Goal: Find specific page/section: Find specific page/section

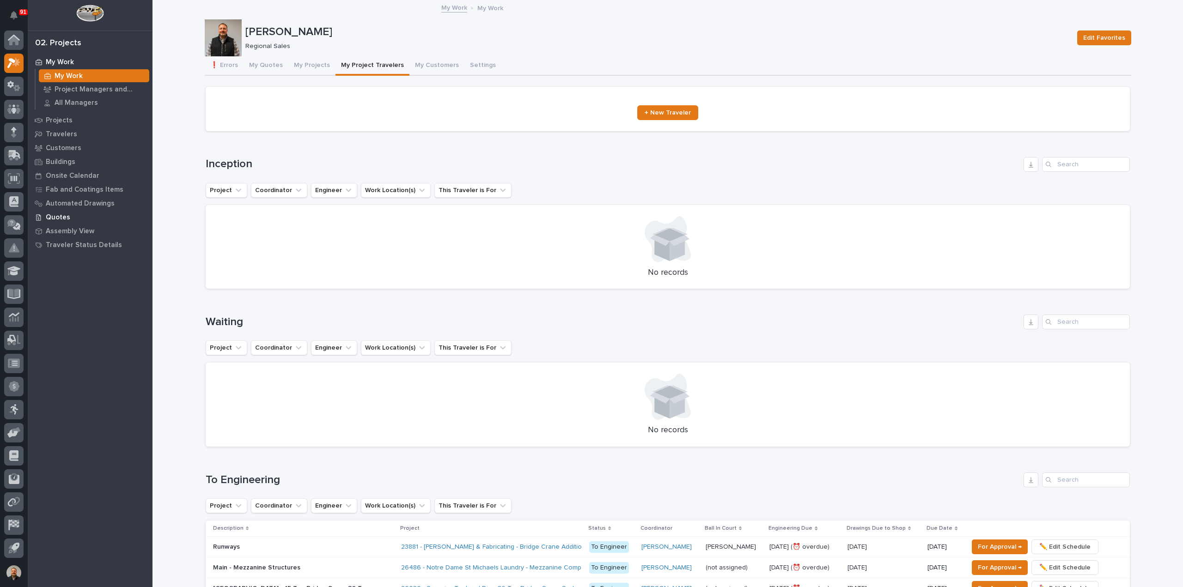
click at [54, 216] on p "Quotes" at bounding box center [58, 217] width 24 height 8
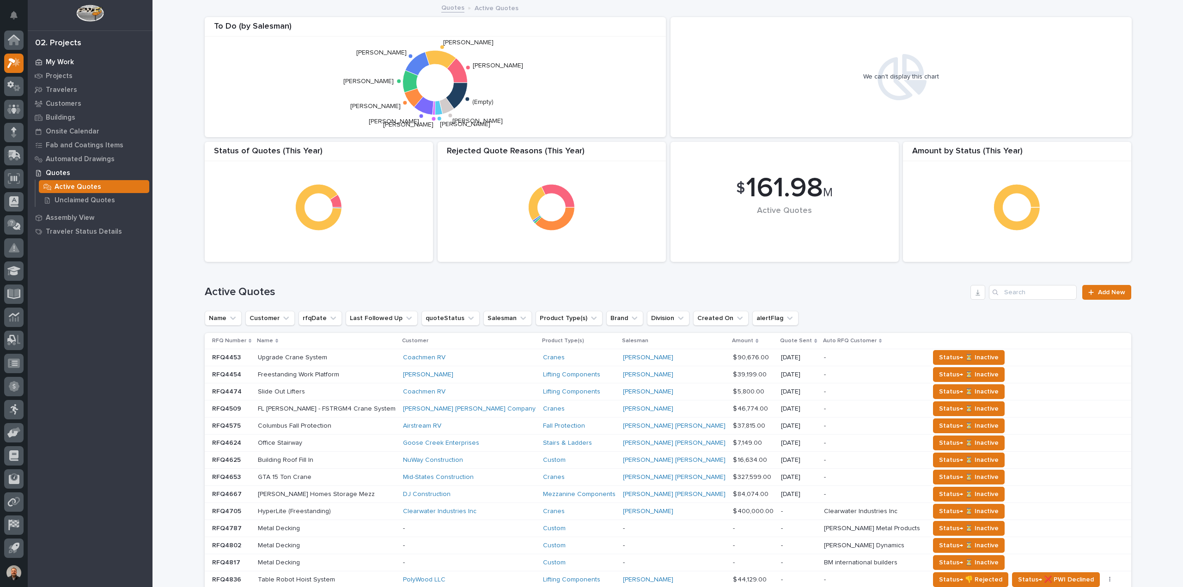
click at [56, 60] on p "My Work" at bounding box center [60, 62] width 28 height 8
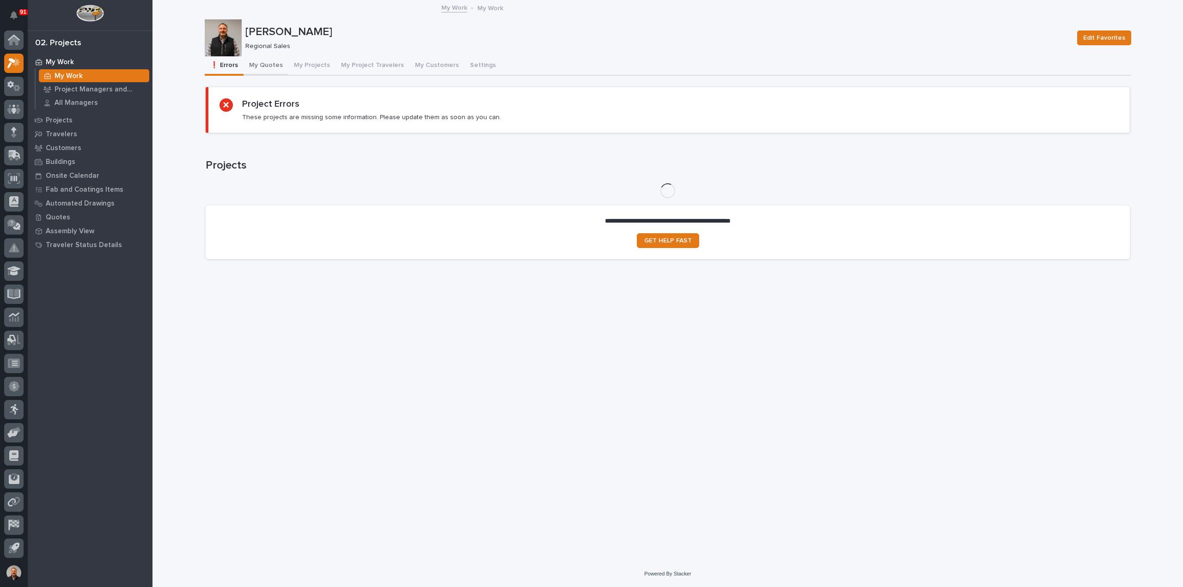
click at [267, 65] on button "My Quotes" at bounding box center [265, 65] width 45 height 19
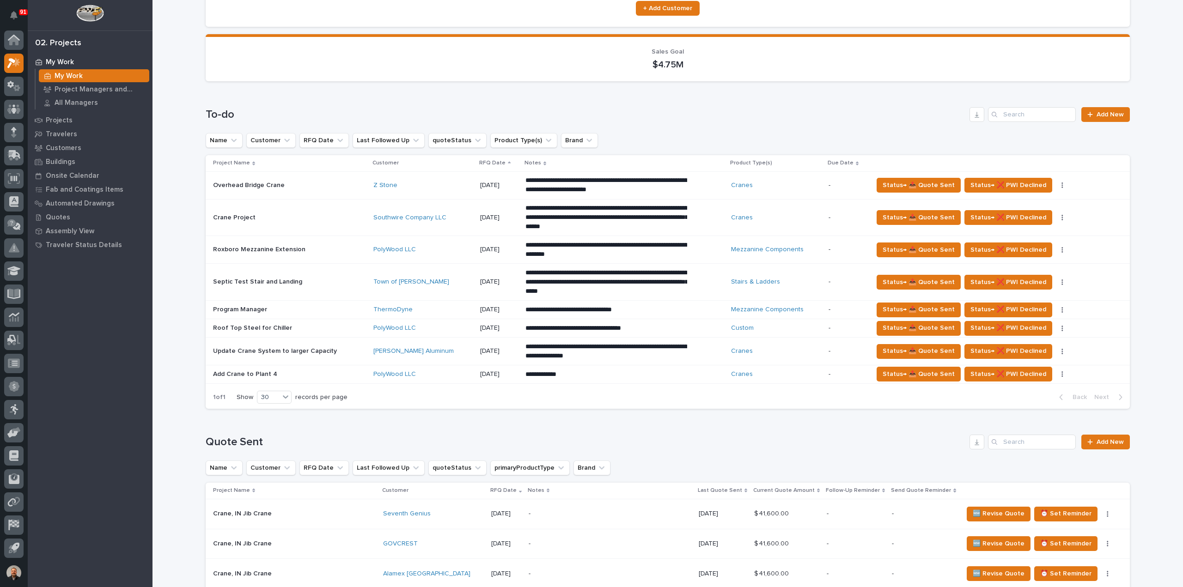
scroll to position [277, 0]
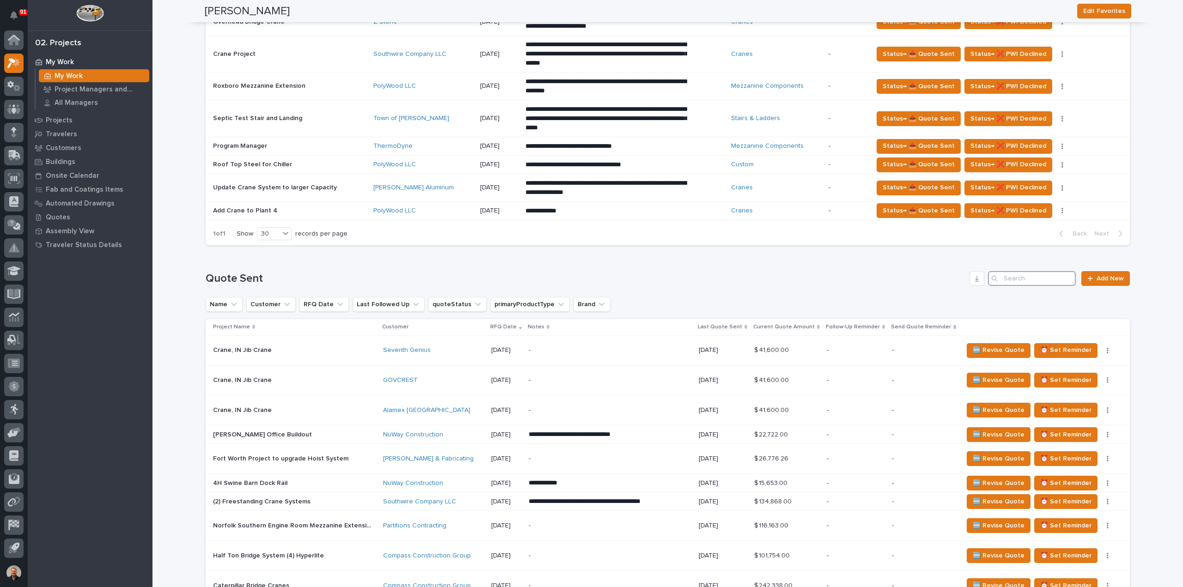
click at [1007, 277] on input "Search" at bounding box center [1032, 278] width 88 height 15
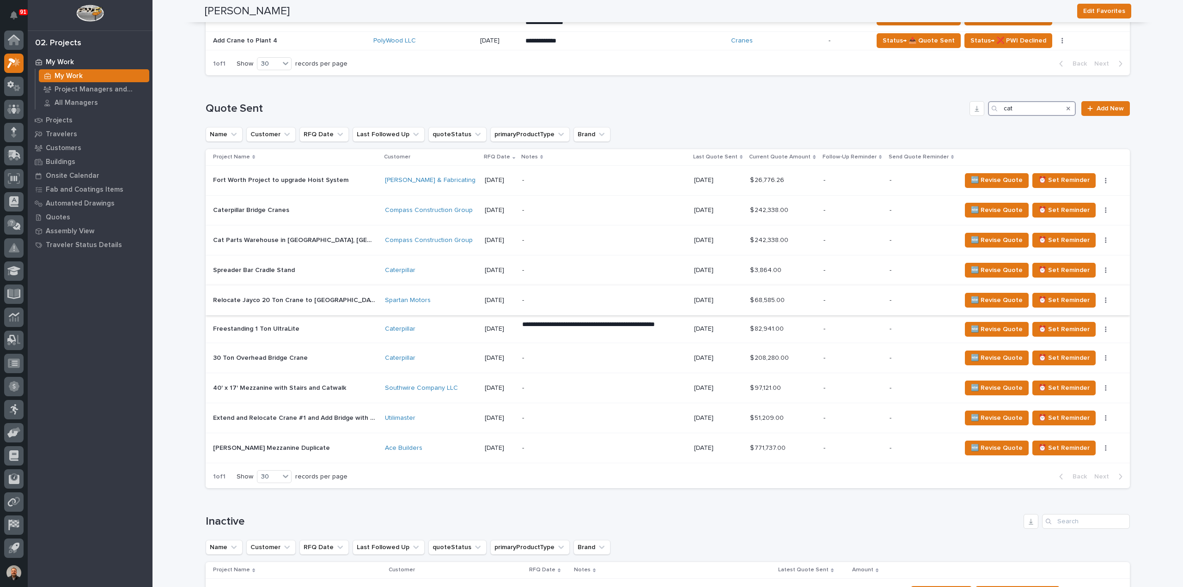
scroll to position [462, 0]
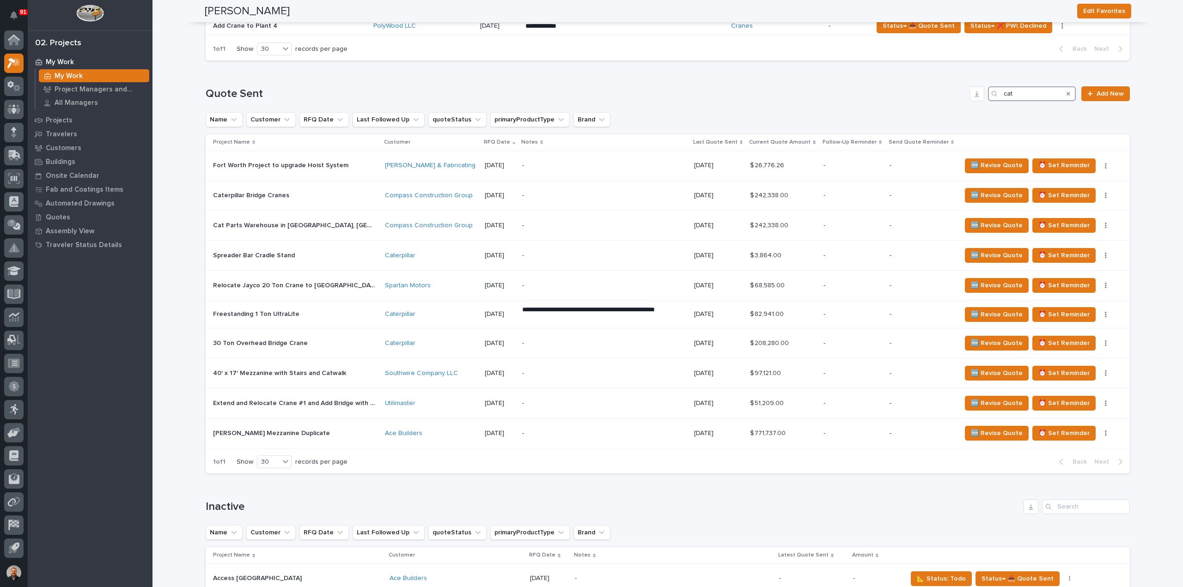
type input "cat"
click at [222, 312] on p "Freestanding 1 Ton UltraLite" at bounding box center [257, 314] width 88 height 10
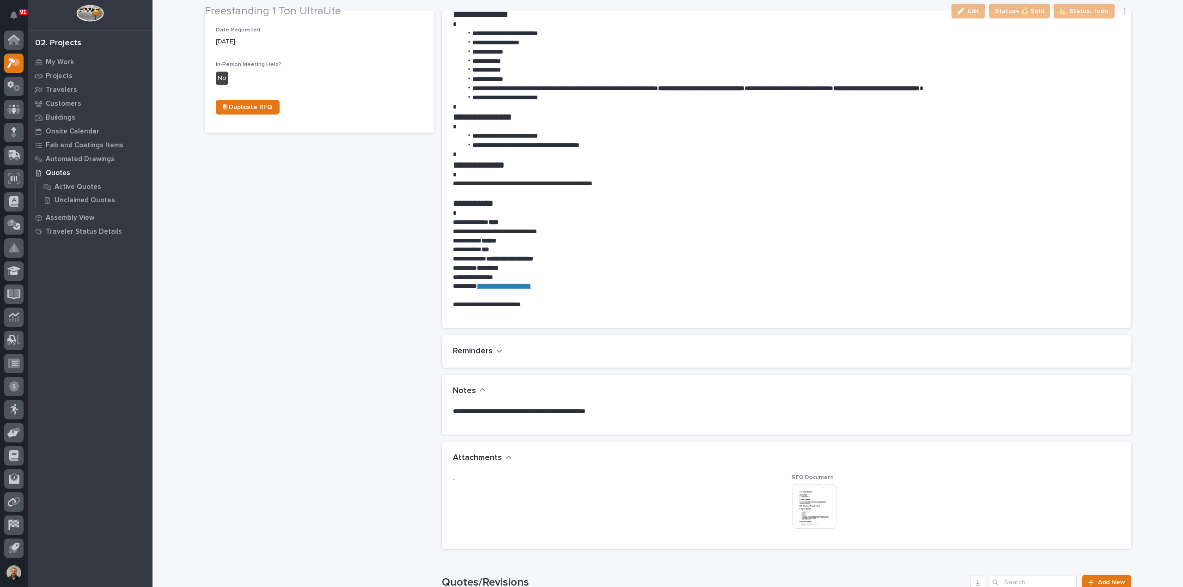
scroll to position [370, 0]
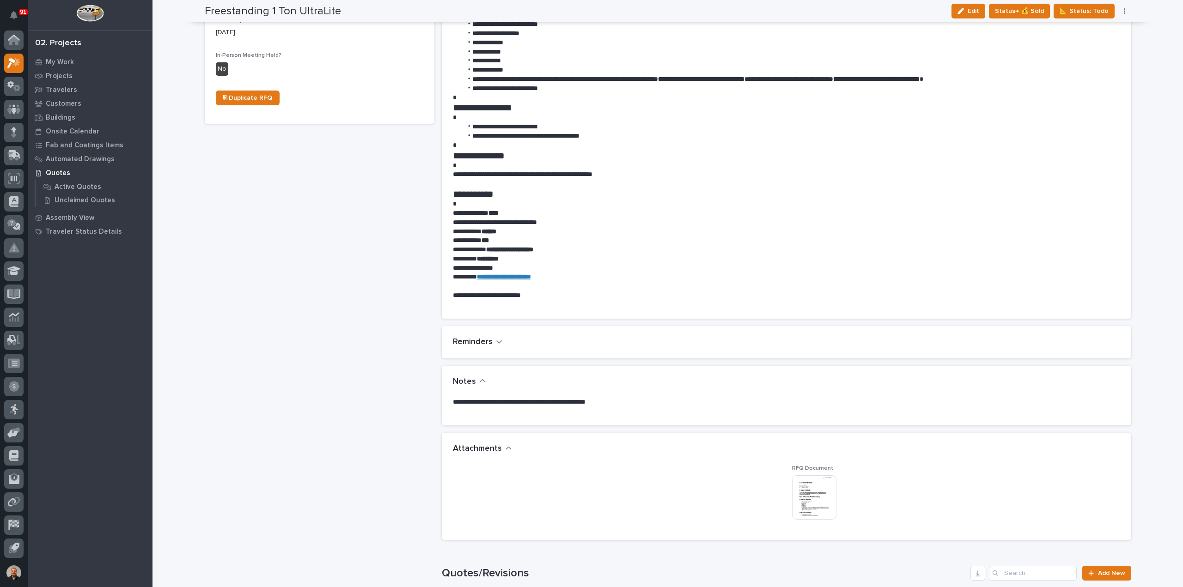
click at [810, 493] on img at bounding box center [814, 497] width 44 height 44
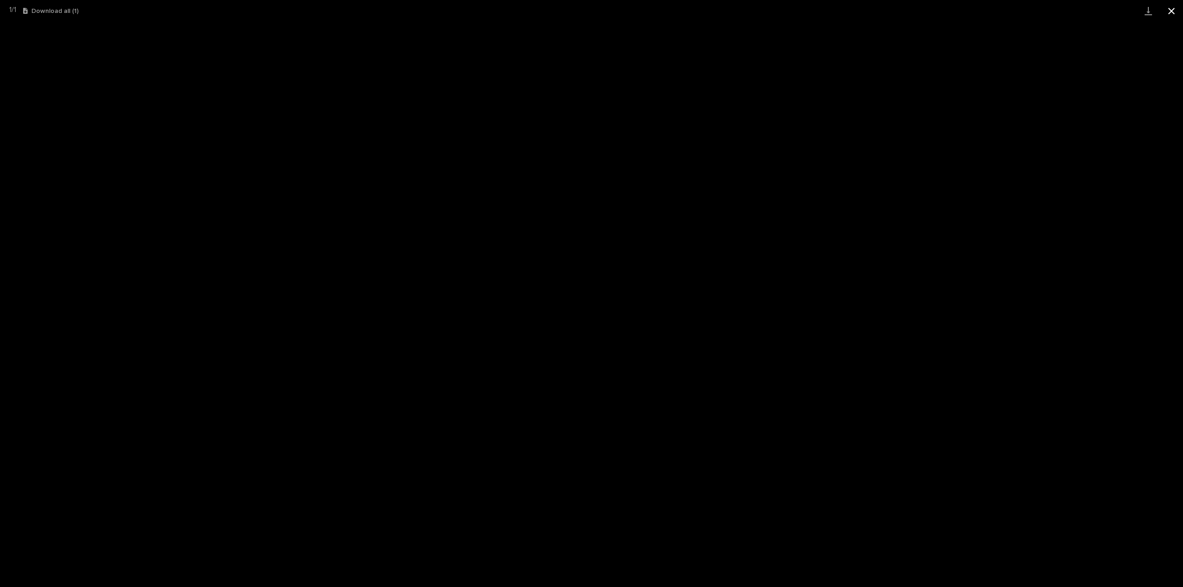
click at [1174, 12] on button "Close gallery" at bounding box center [1171, 11] width 23 height 22
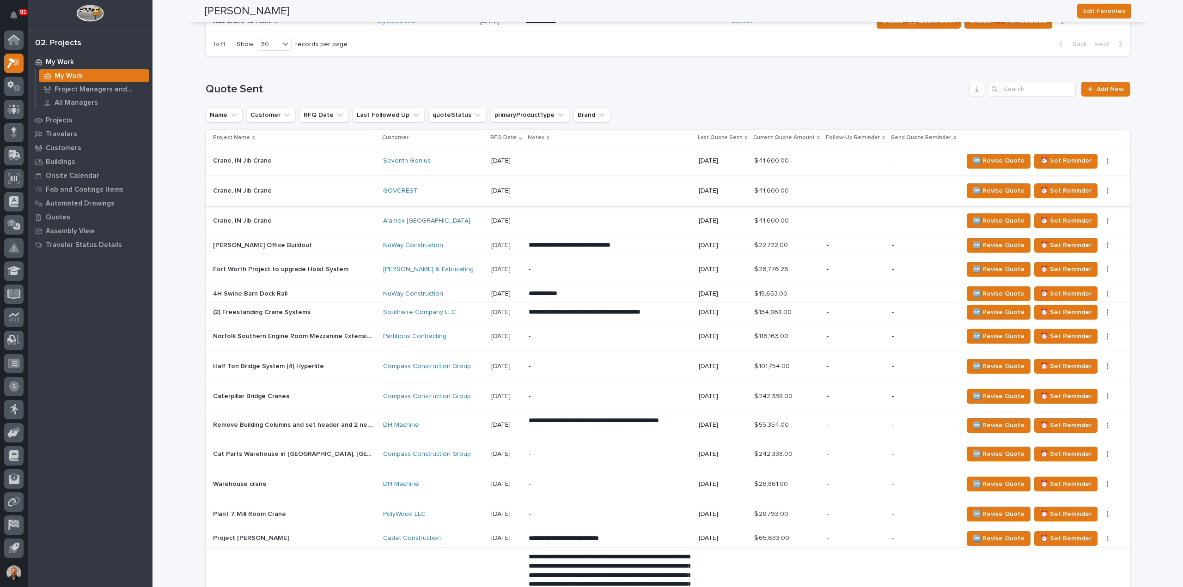
scroll to position [323, 0]
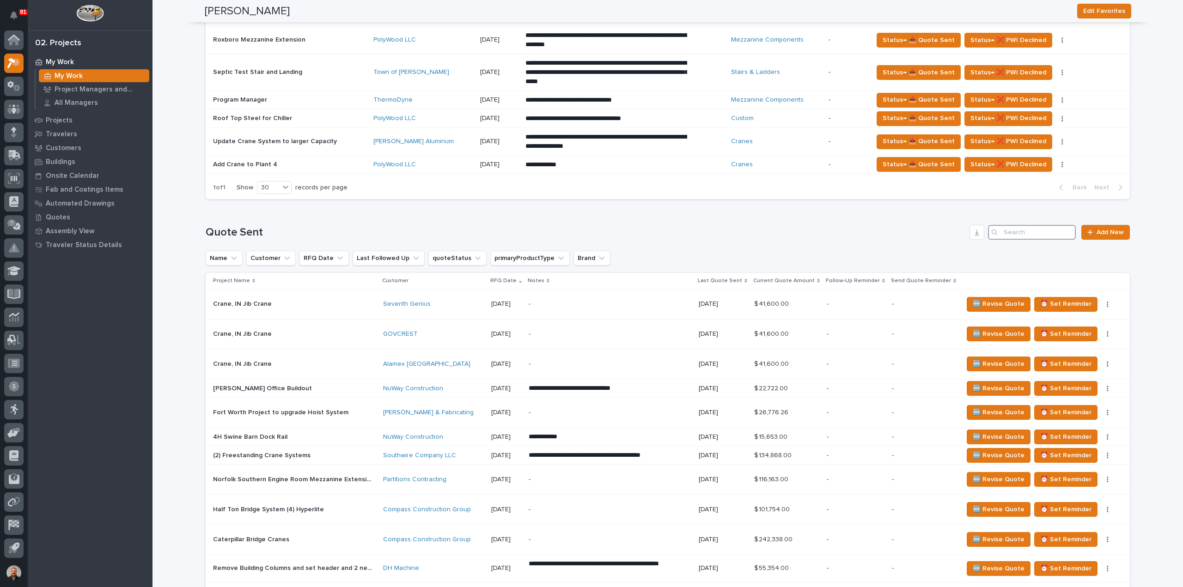
click at [1018, 230] on input "Search" at bounding box center [1032, 232] width 88 height 15
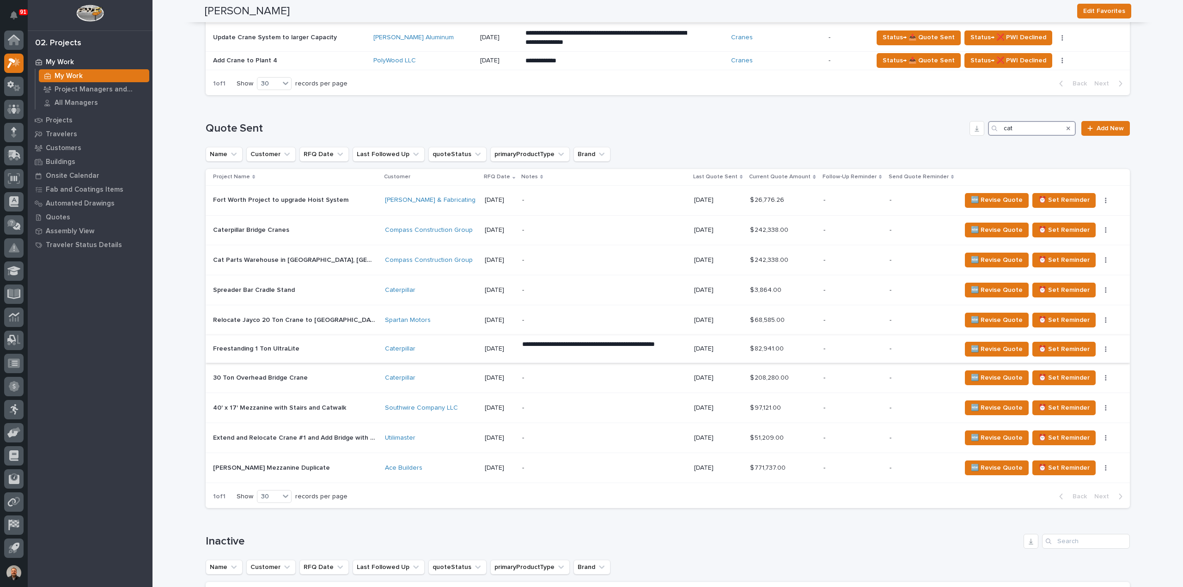
scroll to position [508, 0]
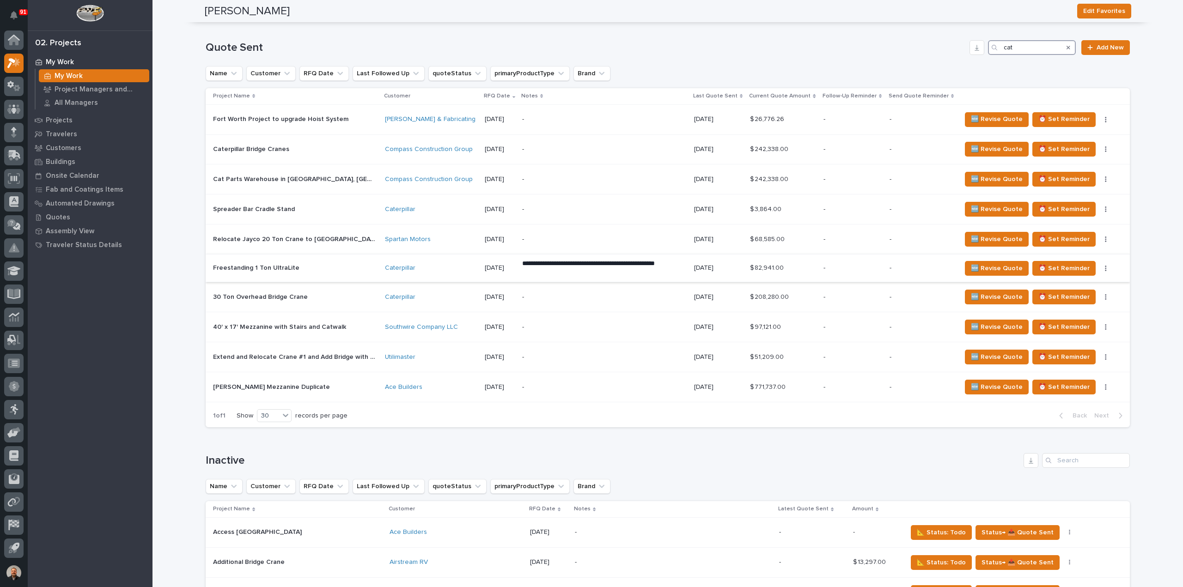
type input "cat"
click at [225, 265] on p "Freestanding 1 Ton UltraLite" at bounding box center [257, 267] width 88 height 10
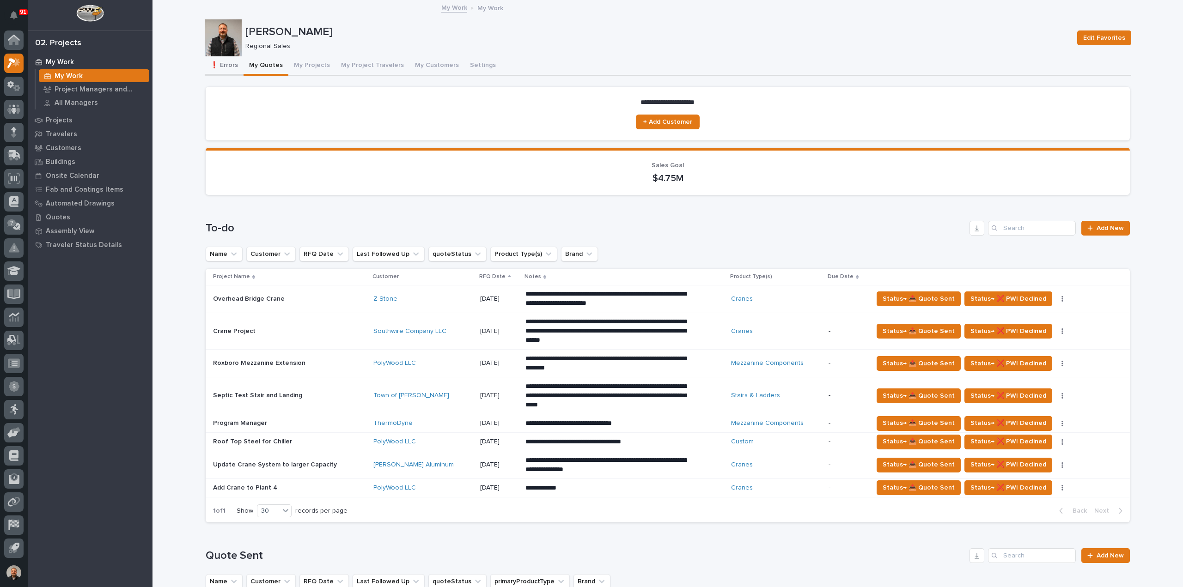
click at [225, 62] on button "❗ Errors" at bounding box center [224, 65] width 39 height 19
